Goal: Information Seeking & Learning: Learn about a topic

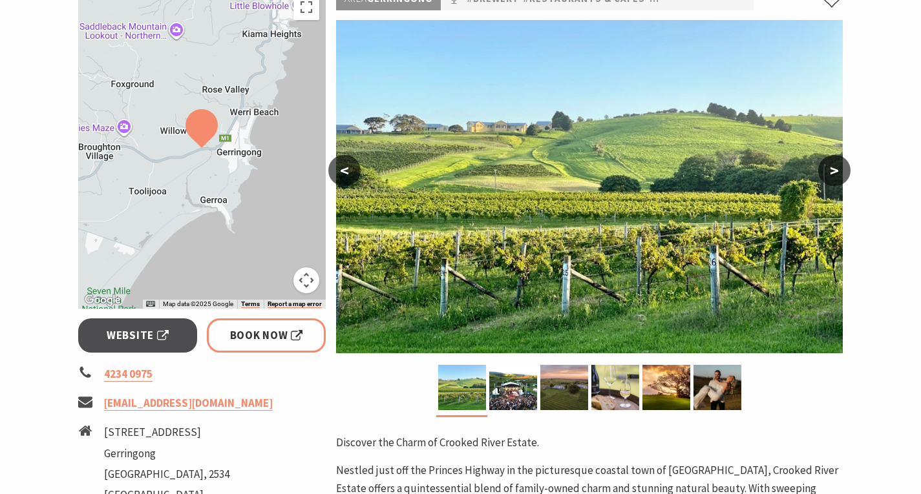
scroll to position [230, 0]
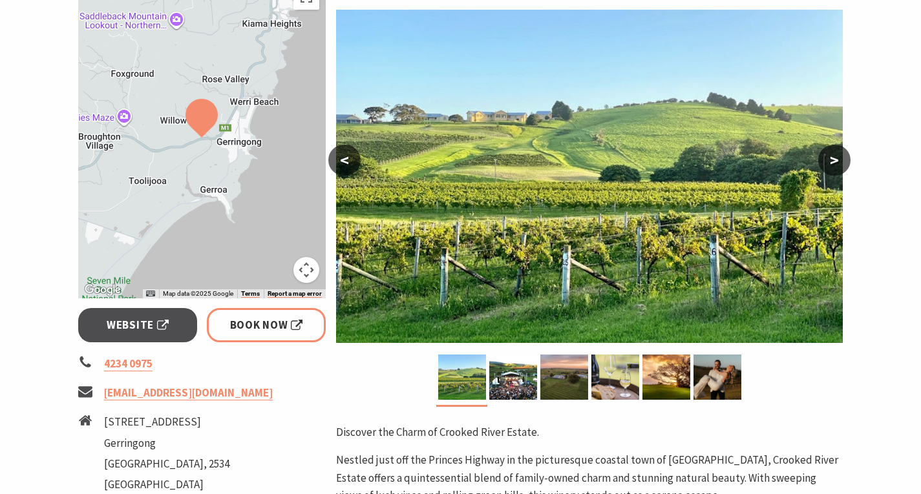
click at [693, 238] on img at bounding box center [589, 176] width 506 height 333
click at [357, 156] on button "<" at bounding box center [344, 160] width 32 height 31
click at [837, 154] on button ">" at bounding box center [834, 160] width 32 height 31
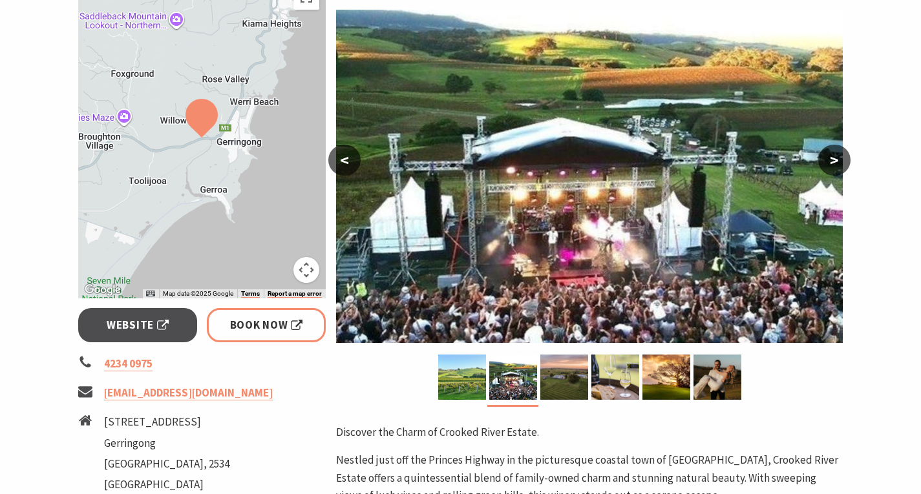
click at [837, 154] on button ">" at bounding box center [834, 160] width 32 height 31
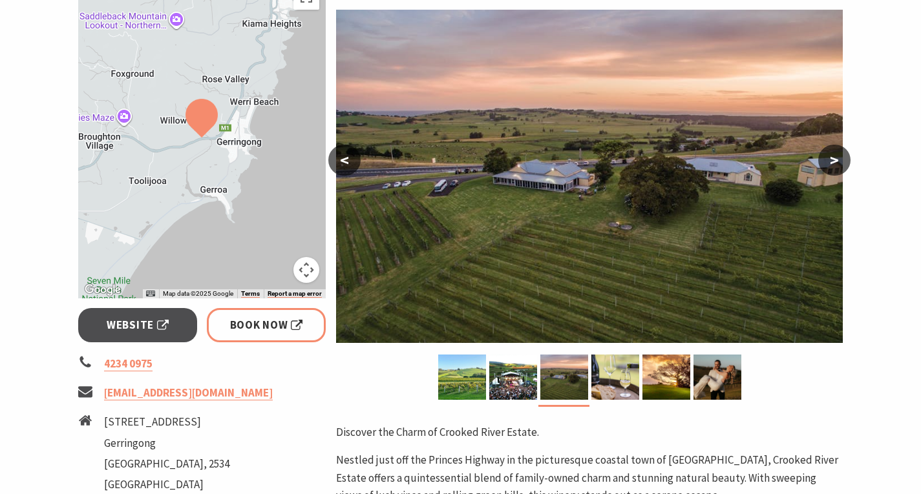
click at [837, 154] on button ">" at bounding box center [834, 160] width 32 height 31
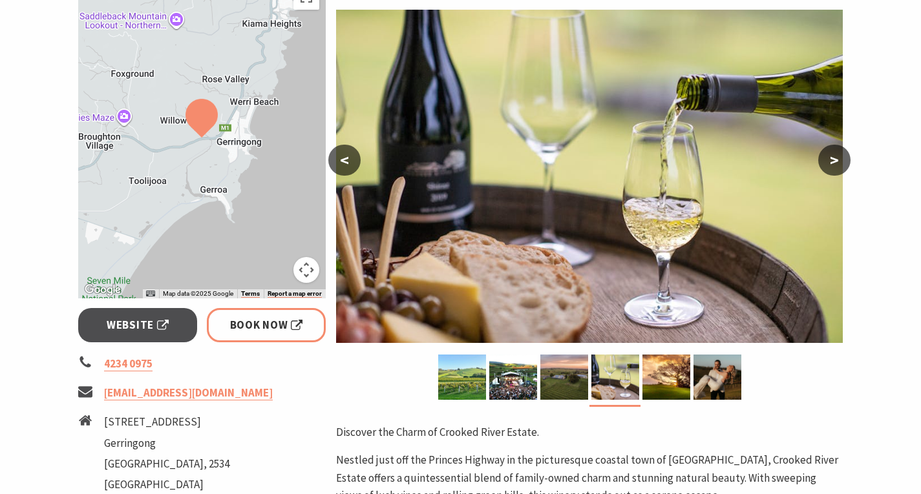
click at [346, 158] on button "<" at bounding box center [344, 160] width 32 height 31
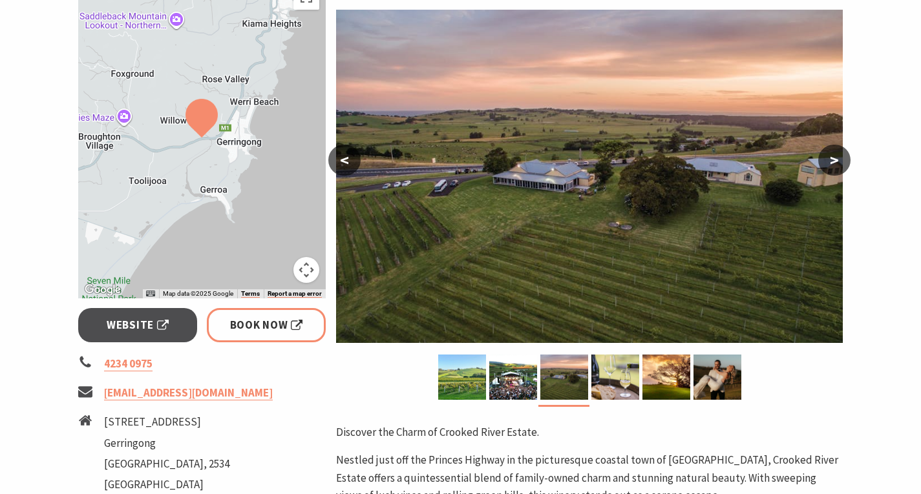
click at [845, 160] on button ">" at bounding box center [834, 160] width 32 height 31
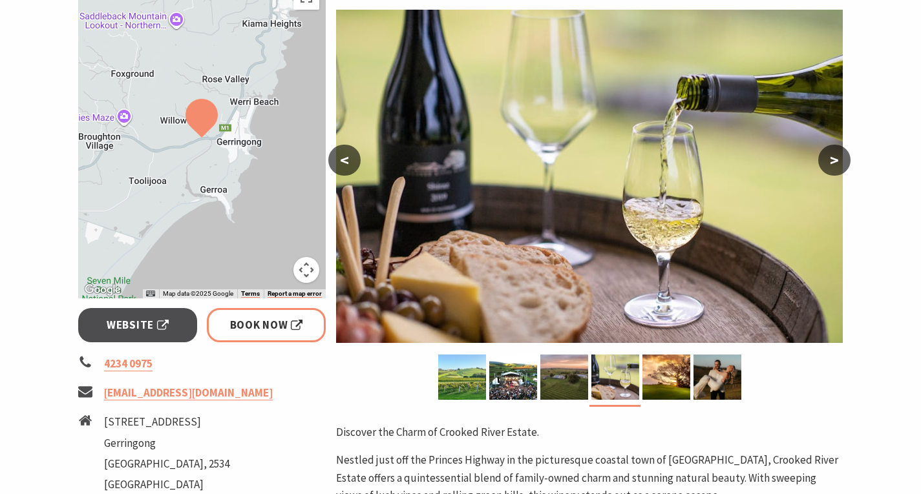
click at [845, 160] on button ">" at bounding box center [834, 160] width 32 height 31
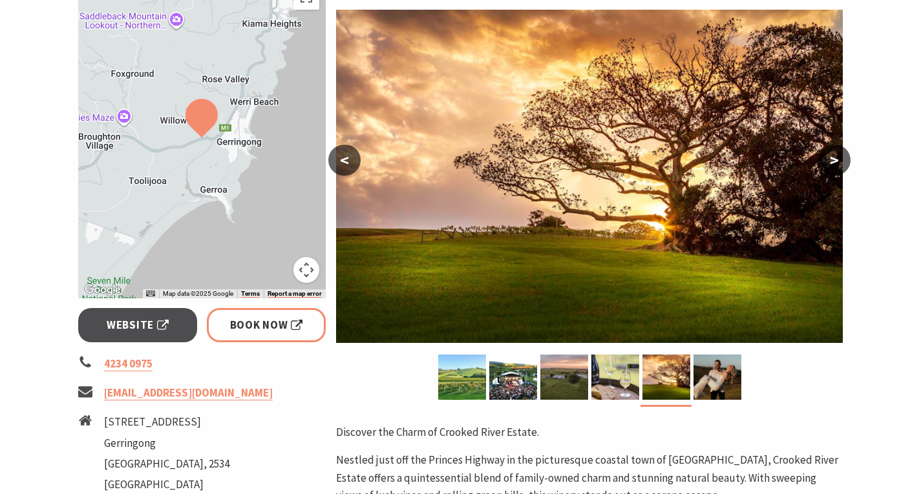
click at [845, 160] on button ">" at bounding box center [834, 160] width 32 height 31
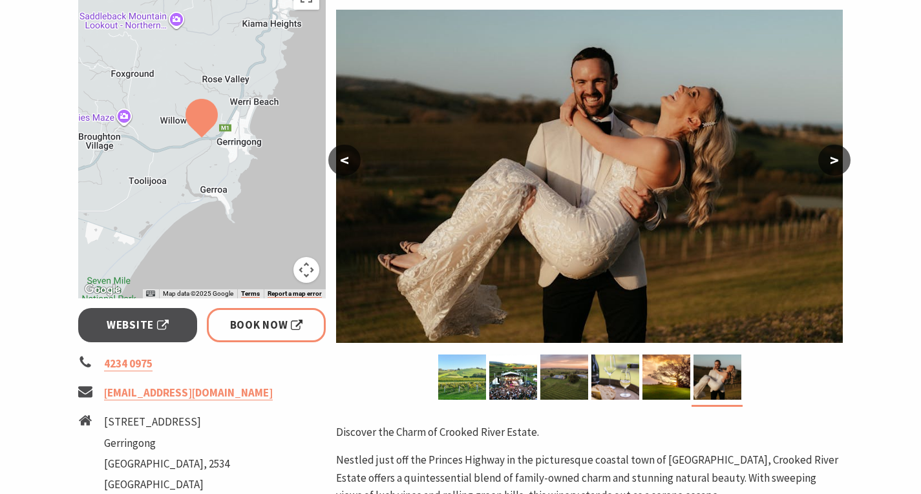
click at [845, 160] on button ">" at bounding box center [834, 160] width 32 height 31
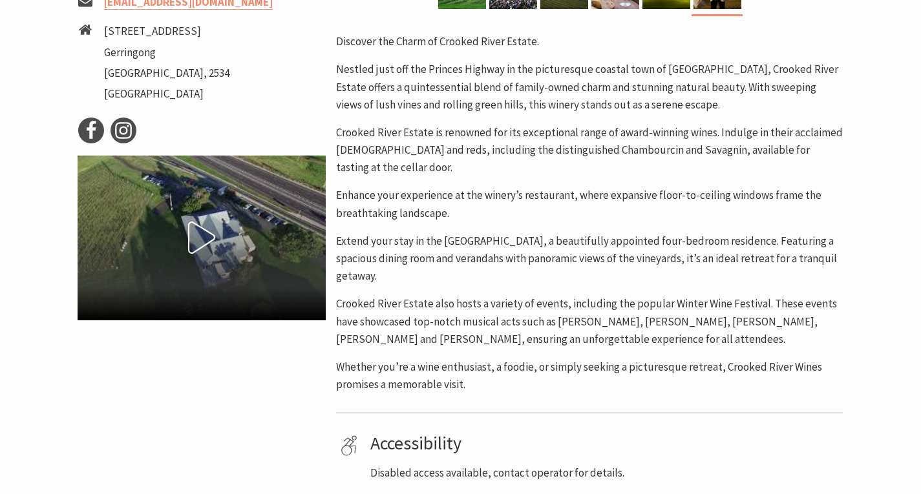
scroll to position [833, 0]
